Goal: Find specific page/section: Find specific page/section

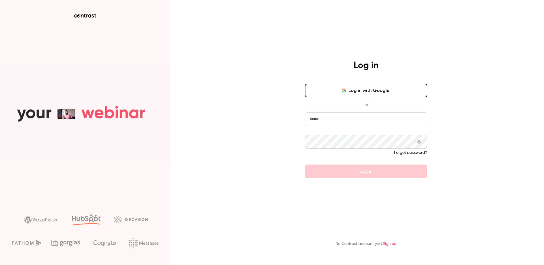
type input "**********"
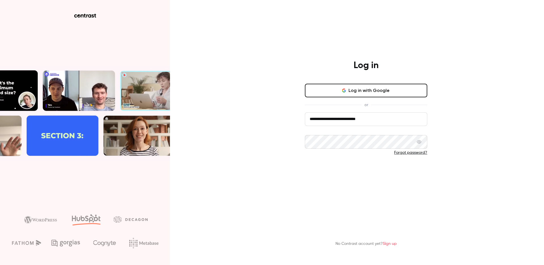
click at [367, 173] on button "Log in" at bounding box center [366, 171] width 122 height 14
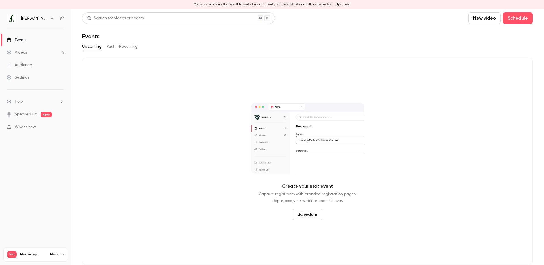
click at [37, 49] on link "Videos 4" at bounding box center [35, 52] width 71 height 12
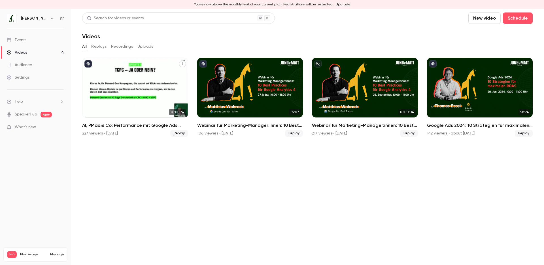
click at [96, 133] on div "227 viewers • [DATE]" at bounding box center [100, 133] width 36 height 6
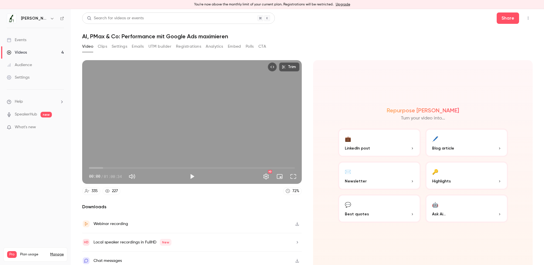
click at [191, 47] on button "Registrations" at bounding box center [188, 46] width 25 height 9
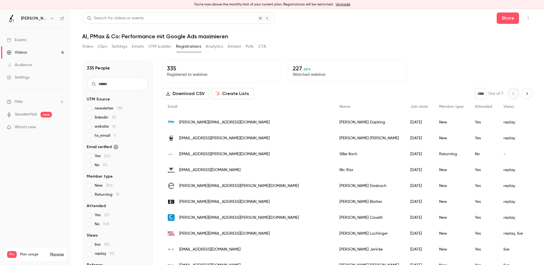
click at [120, 86] on input "text" at bounding box center [118, 84] width 62 height 14
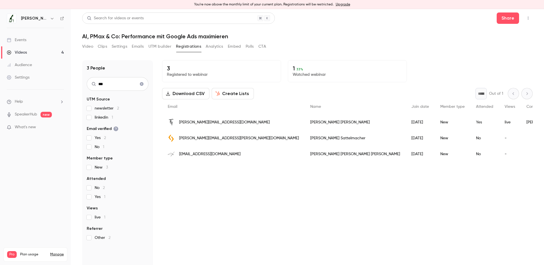
type input "***"
click at [215, 154] on span "[EMAIL_ADDRESS][DOMAIN_NAME]" at bounding box center [209, 154] width 61 height 6
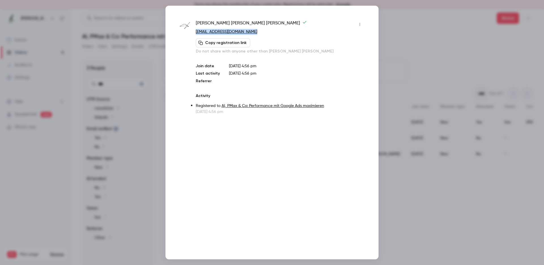
click at [284, 31] on p "[EMAIL_ADDRESS][DOMAIN_NAME]" at bounding box center [280, 32] width 169 height 6
drag, startPoint x: 271, startPoint y: 33, endPoint x: 210, endPoint y: 34, distance: 61.5
click at [210, 34] on p "[EMAIL_ADDRESS][DOMAIN_NAME]" at bounding box center [280, 32] width 169 height 6
copy link "[DOMAIN_NAME]"
click at [266, 40] on div "Copy registration link Do not share with anyone other than [PERSON_NAME] [PERSO…" at bounding box center [280, 46] width 169 height 16
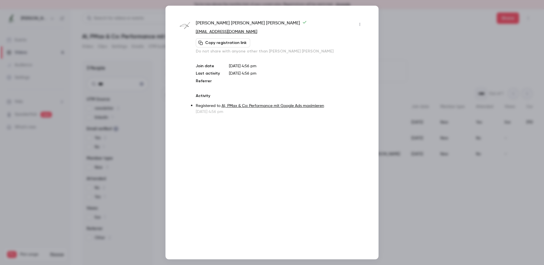
click at [437, 24] on div at bounding box center [272, 132] width 544 height 265
